Goal: Find contact information: Find contact information

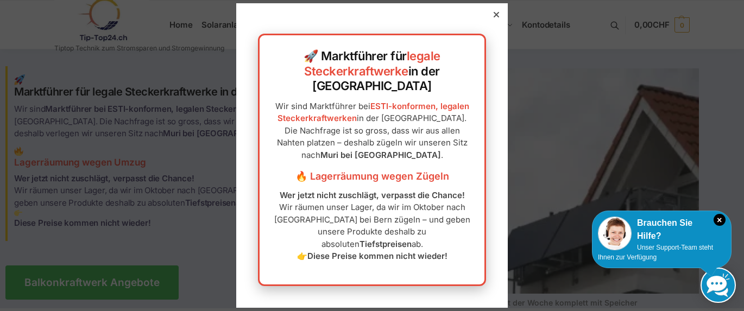
click at [500, 20] on div at bounding box center [496, 15] width 10 height 10
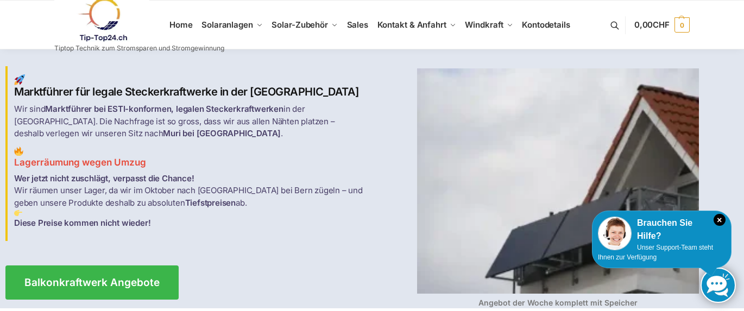
drag, startPoint x: 132, startPoint y: 215, endPoint x: 138, endPoint y: 251, distance: 37.0
click at [138, 222] on p "Wer jetzt nicht zuschlägt, verpasst die Chance! Wir räumen unser Lager, da wir …" at bounding box center [189, 201] width 351 height 57
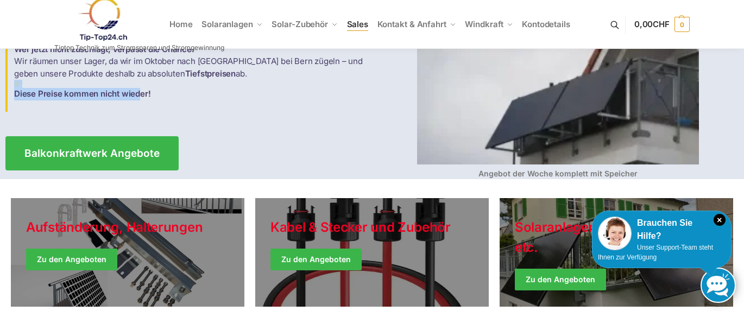
click at [357, 20] on span "Sales" at bounding box center [358, 24] width 22 height 10
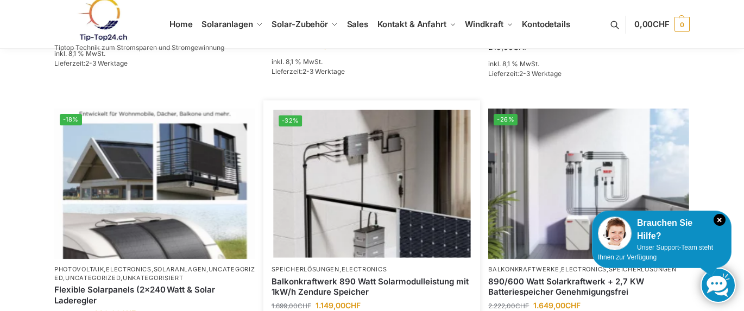
scroll to position [775, 0]
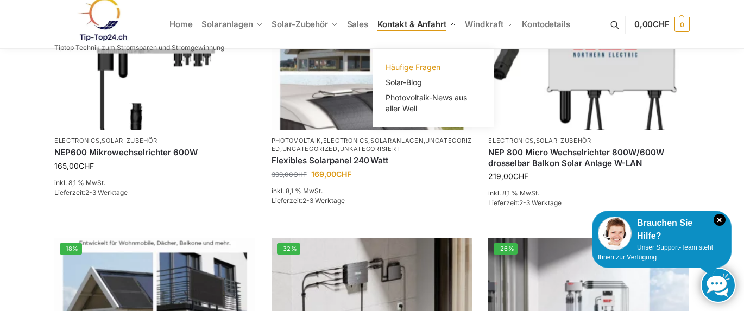
click at [395, 67] on span "Häufige Fragen" at bounding box center [412, 66] width 55 height 9
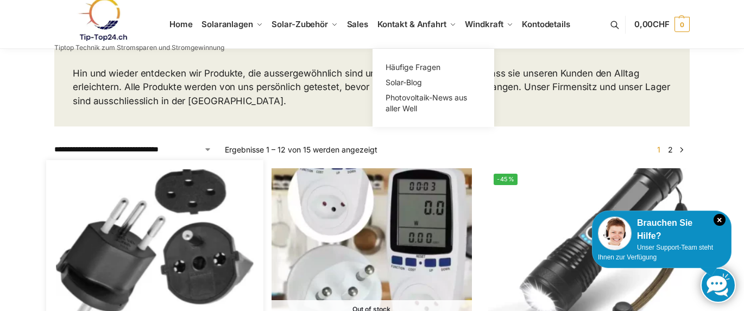
scroll to position [0, 0]
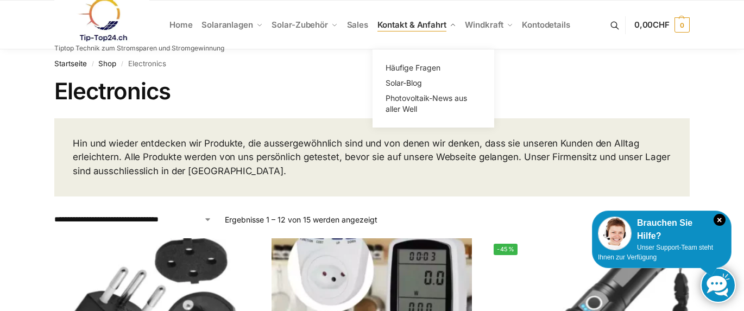
click at [388, 26] on span "Kontakt & Anfahrt" at bounding box center [411, 25] width 69 height 10
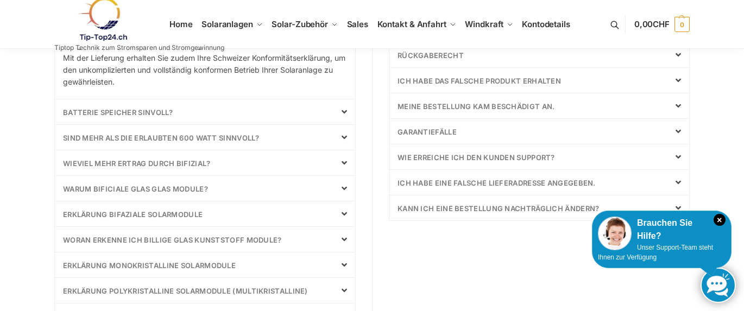
scroll to position [517, 0]
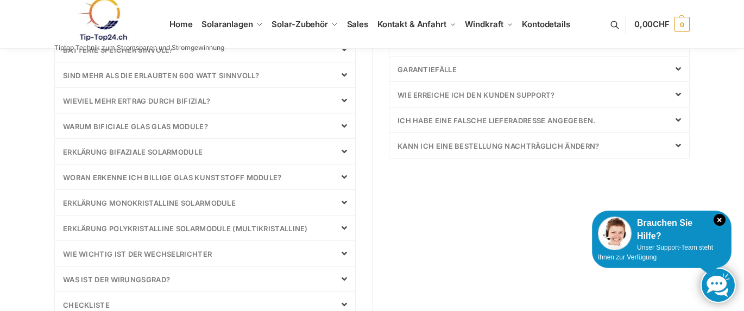
click at [344, 176] on icon at bounding box center [344, 177] width 5 height 9
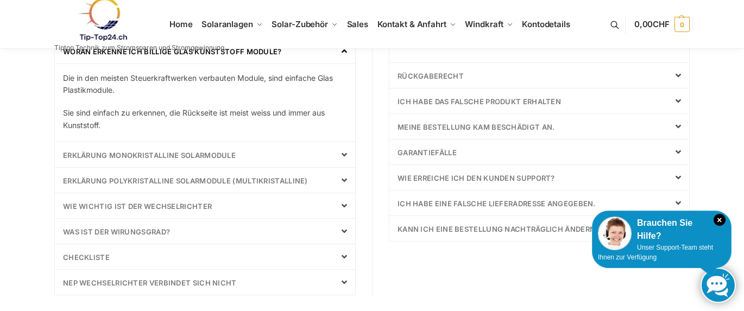
scroll to position [483, 0]
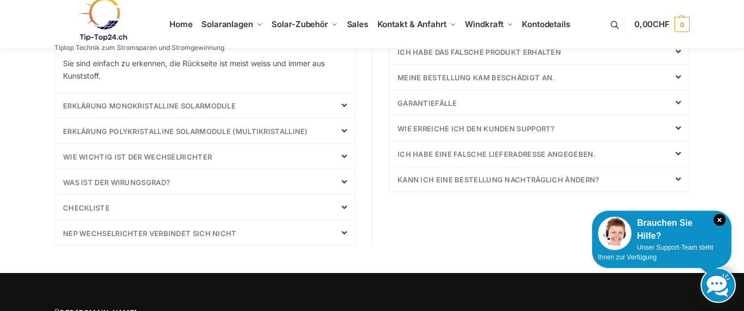
click at [342, 156] on icon at bounding box center [344, 156] width 5 height 9
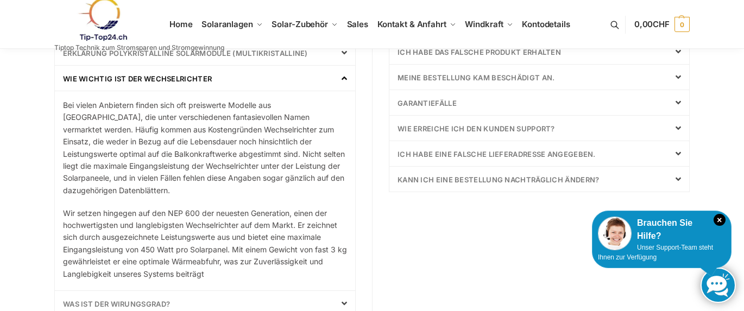
scroll to position [612, 0]
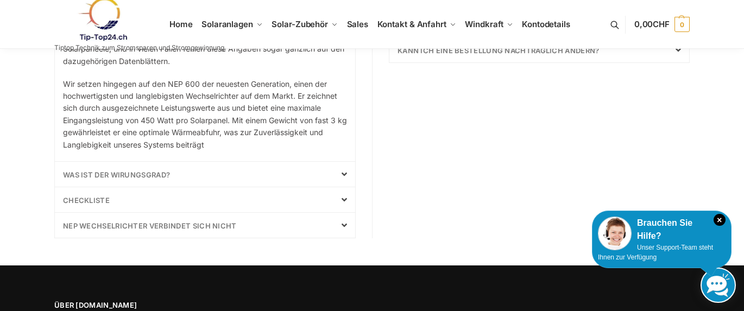
click at [344, 175] on icon at bounding box center [344, 174] width 5 height 9
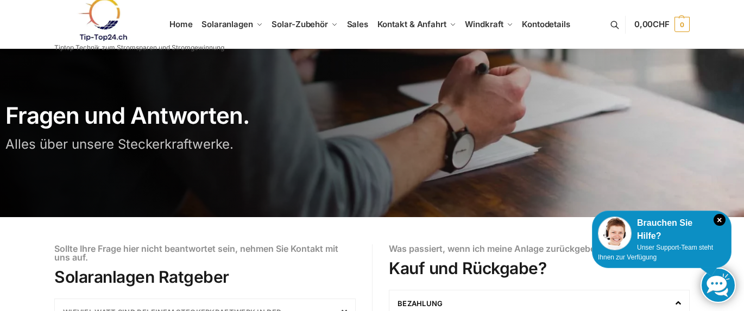
scroll to position [0, 0]
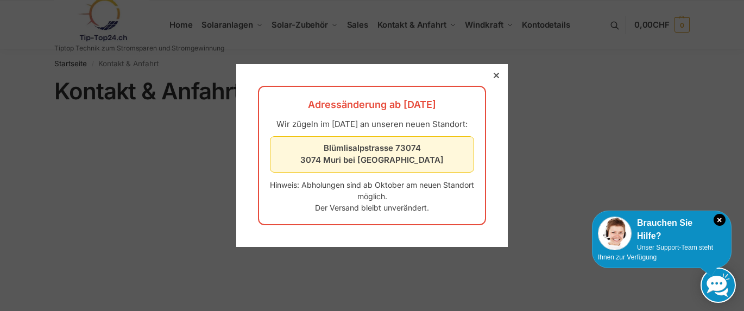
click at [497, 73] on icon at bounding box center [496, 75] width 5 height 5
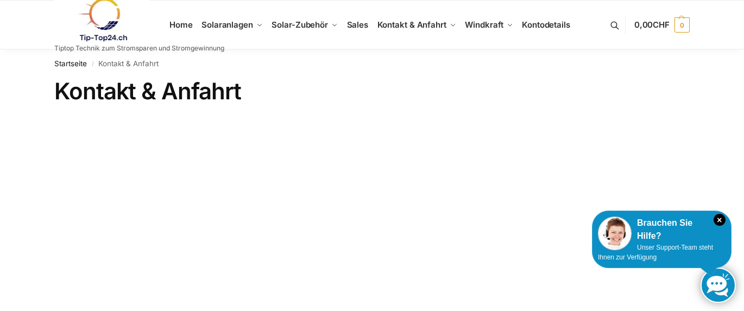
click at [96, 40] on img at bounding box center [101, 20] width 95 height 44
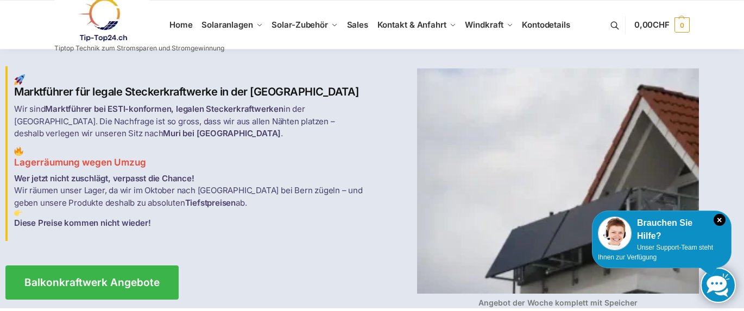
click at [178, 27] on link at bounding box center [139, 20] width 170 height 44
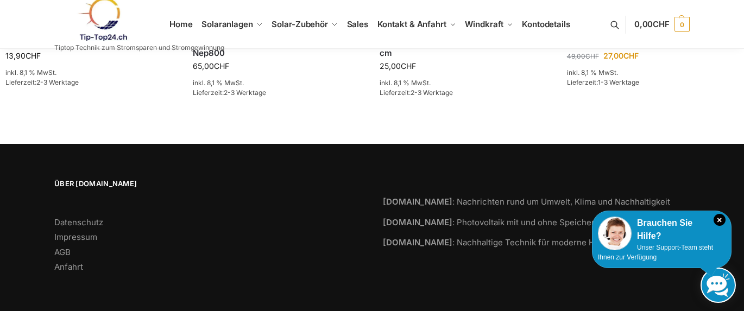
scroll to position [1786, 0]
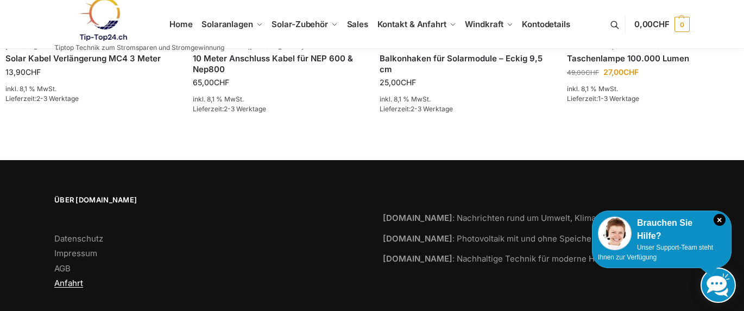
click at [68, 278] on link "Anfahrt" at bounding box center [68, 283] width 29 height 10
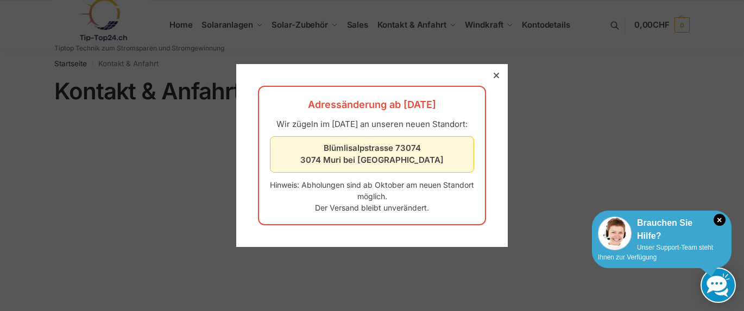
click at [646, 244] on span "Unser Support-Team steht Ihnen zur Verfügung" at bounding box center [655, 252] width 115 height 17
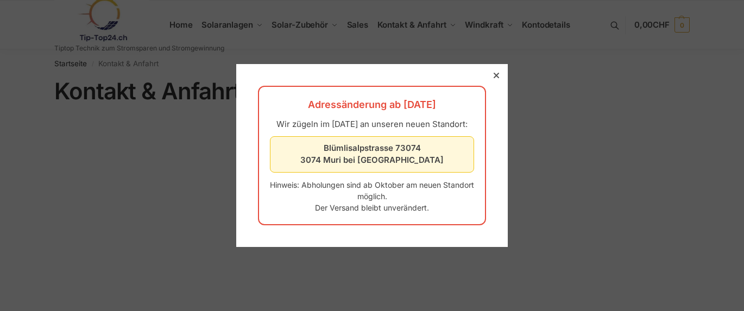
click at [495, 73] on icon at bounding box center [496, 75] width 5 height 5
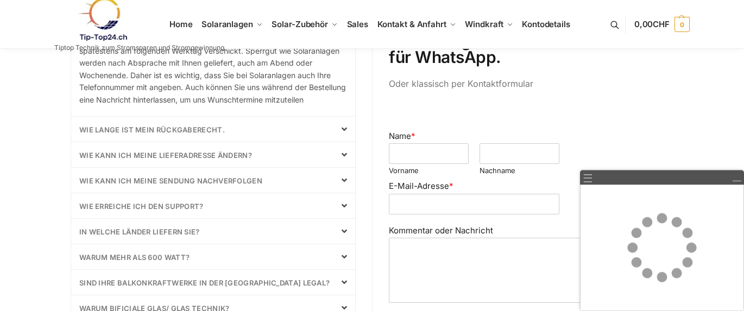
scroll to position [517, 0]
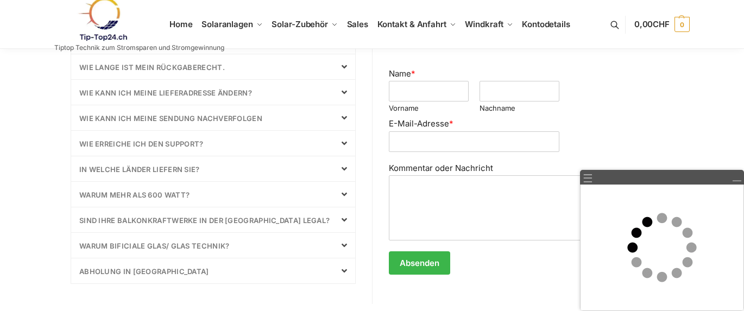
click at [610, 22] on button at bounding box center [620, 24] width 28 height 50
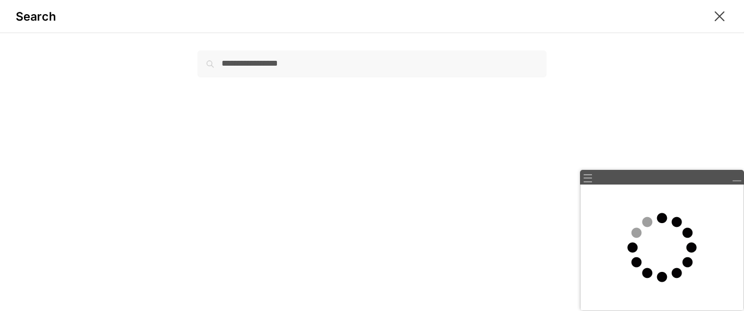
click at [711, 8] on button "Close modal" at bounding box center [719, 16] width 17 height 17
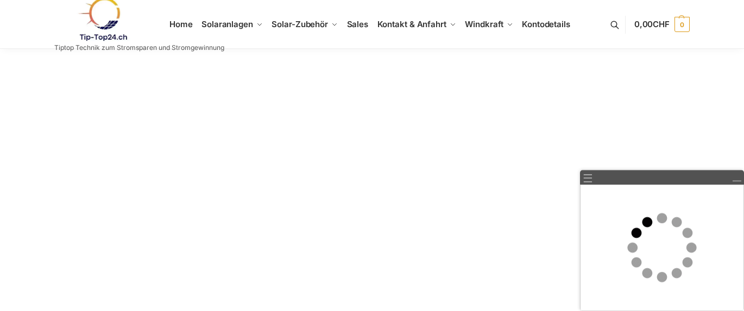
scroll to position [0, 0]
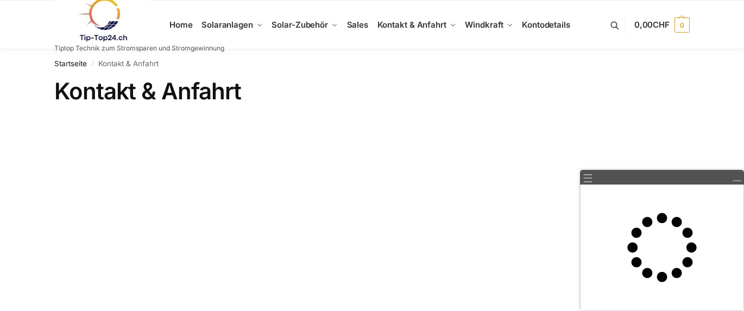
click at [614, 26] on button at bounding box center [620, 25] width 28 height 50
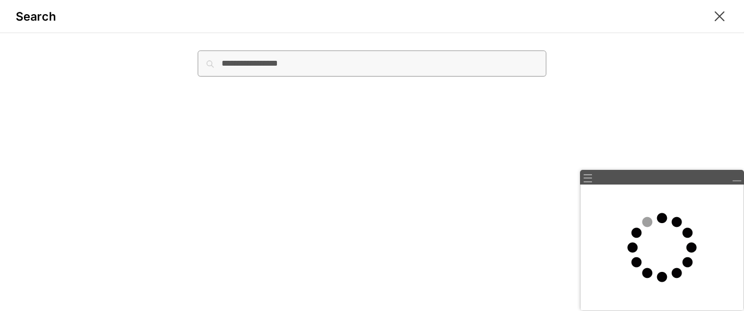
click at [342, 69] on input "Suche nach:" at bounding box center [372, 63] width 349 height 26
type input "**********"
click at [510, 50] on button "Suchen" at bounding box center [528, 56] width 36 height 12
